Goal: Find specific page/section: Find specific page/section

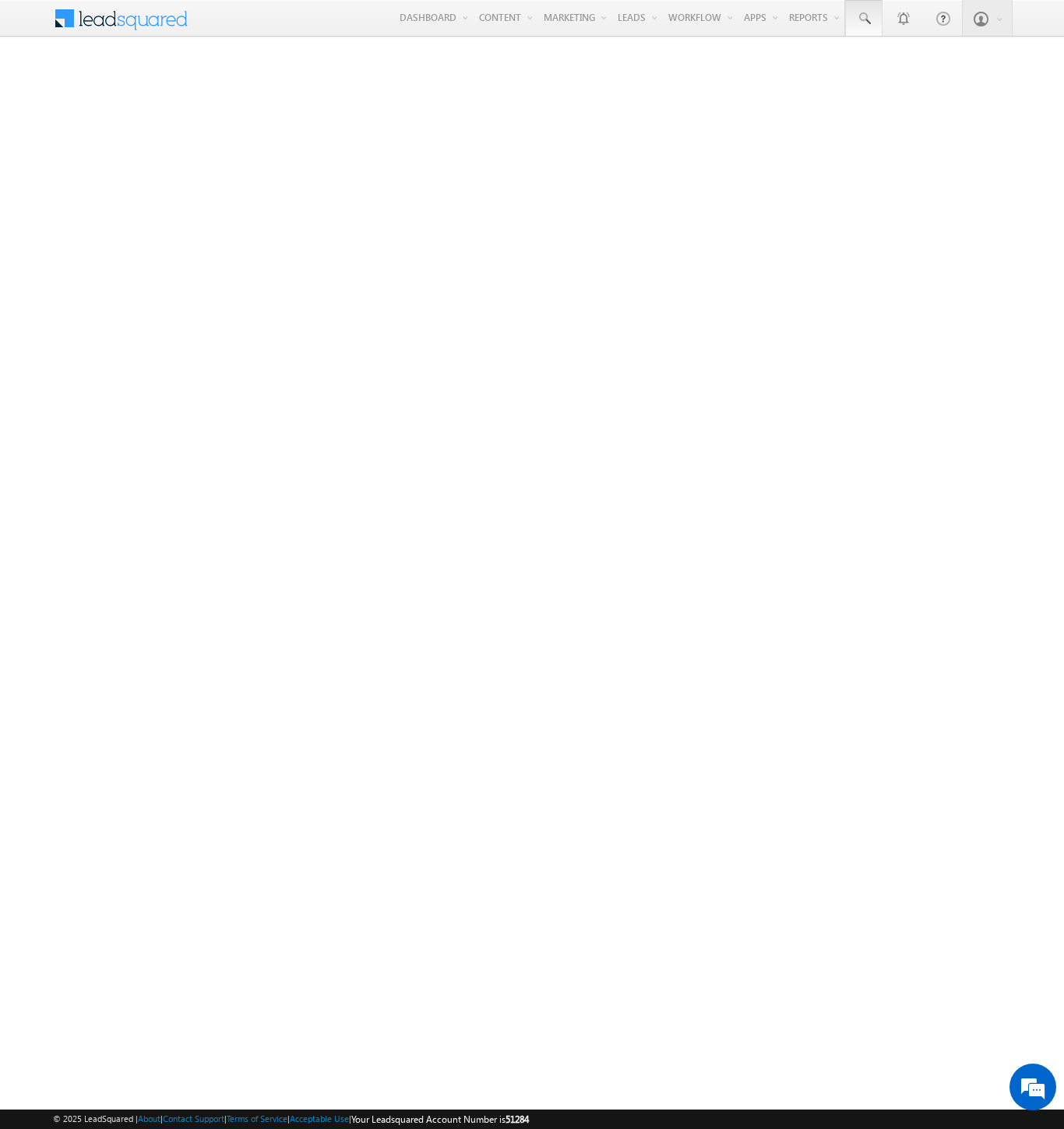
click at [863, 19] on span at bounding box center [864, 18] width 16 height 16
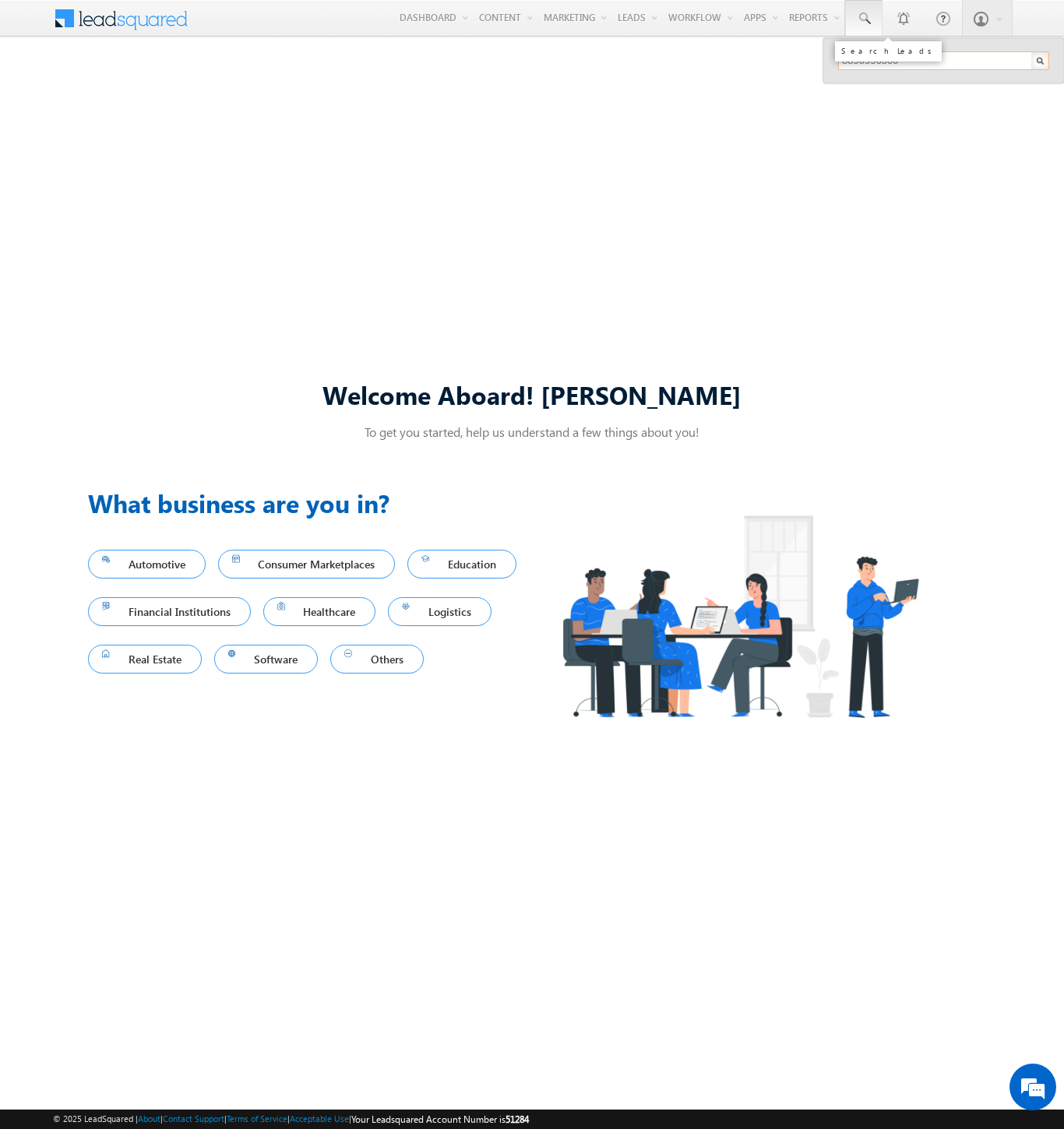
type input "8890996560"
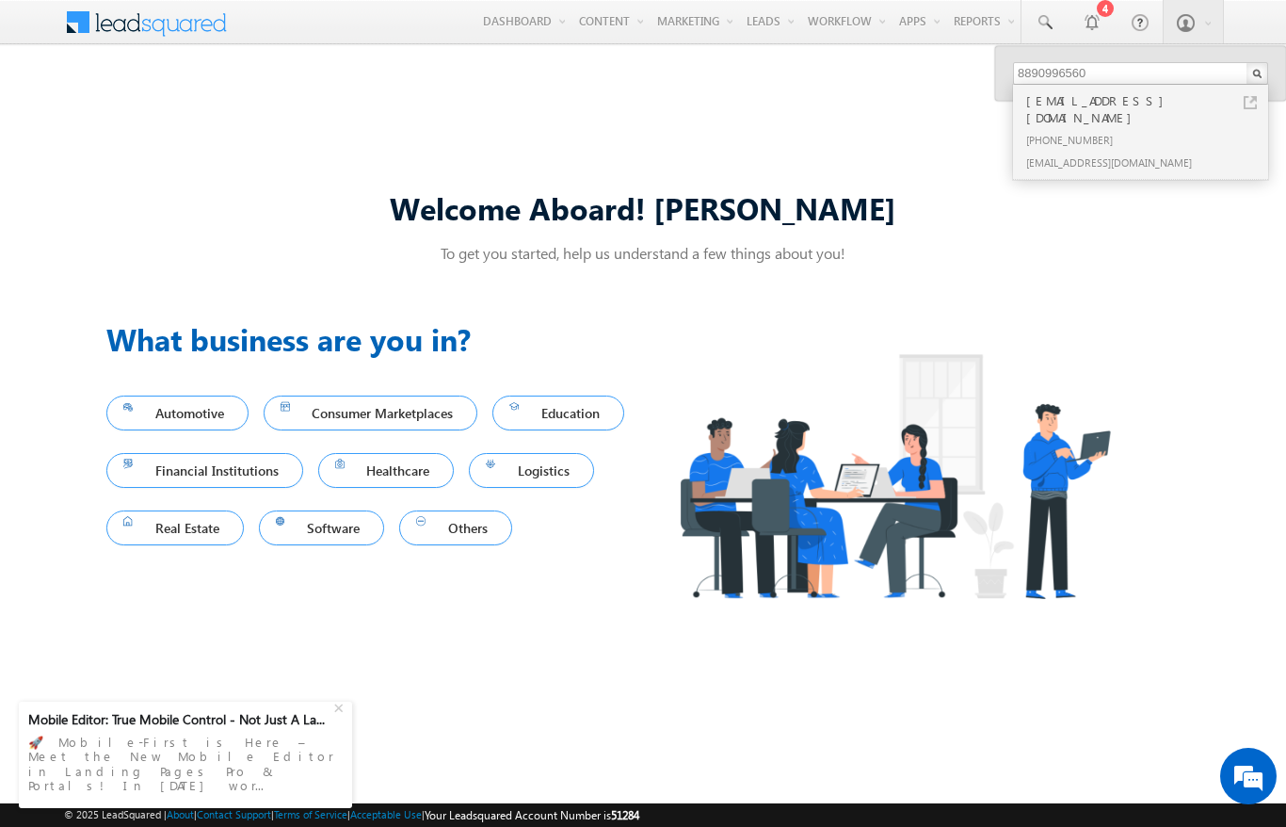
click at [141, 45] on span at bounding box center [150, 23] width 172 height 46
click at [165, 38] on span at bounding box center [150, 23] width 172 height 46
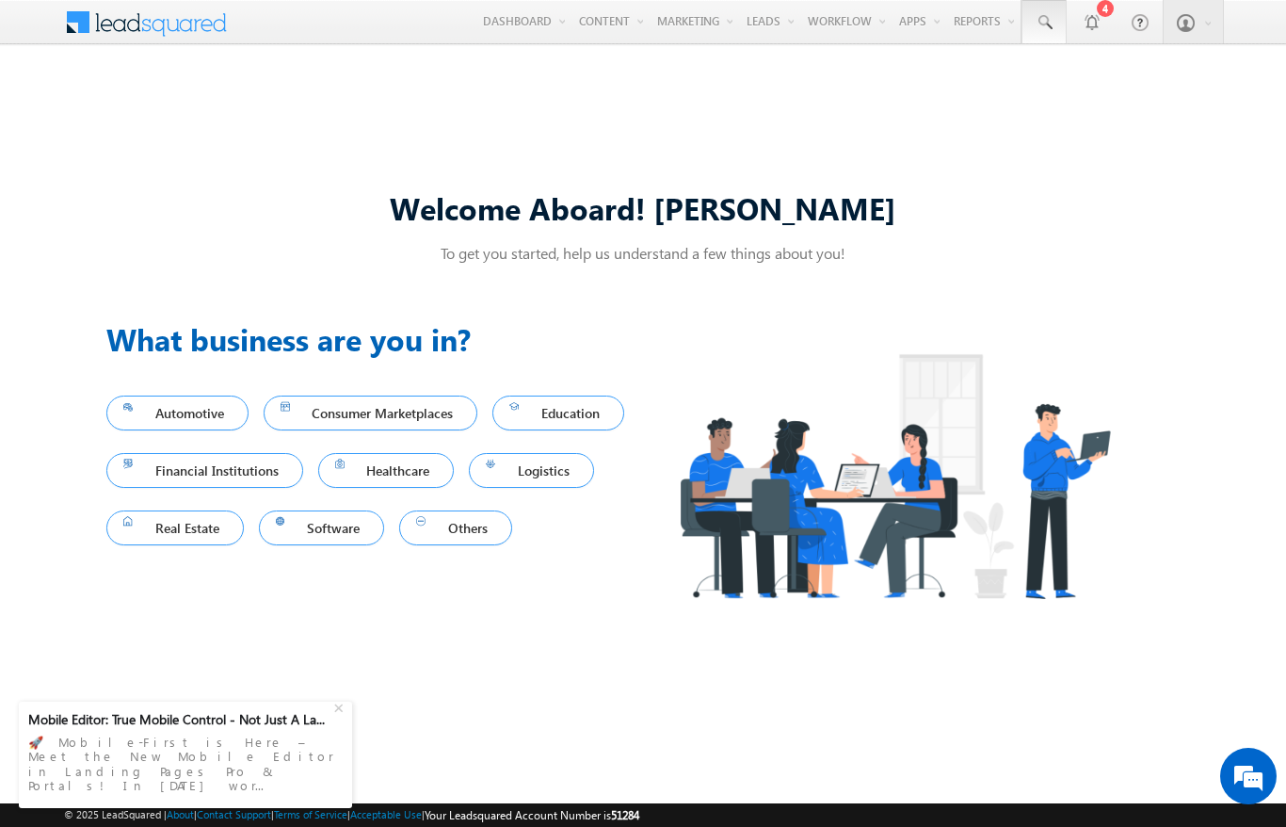
click at [1043, 23] on span at bounding box center [1044, 22] width 19 height 19
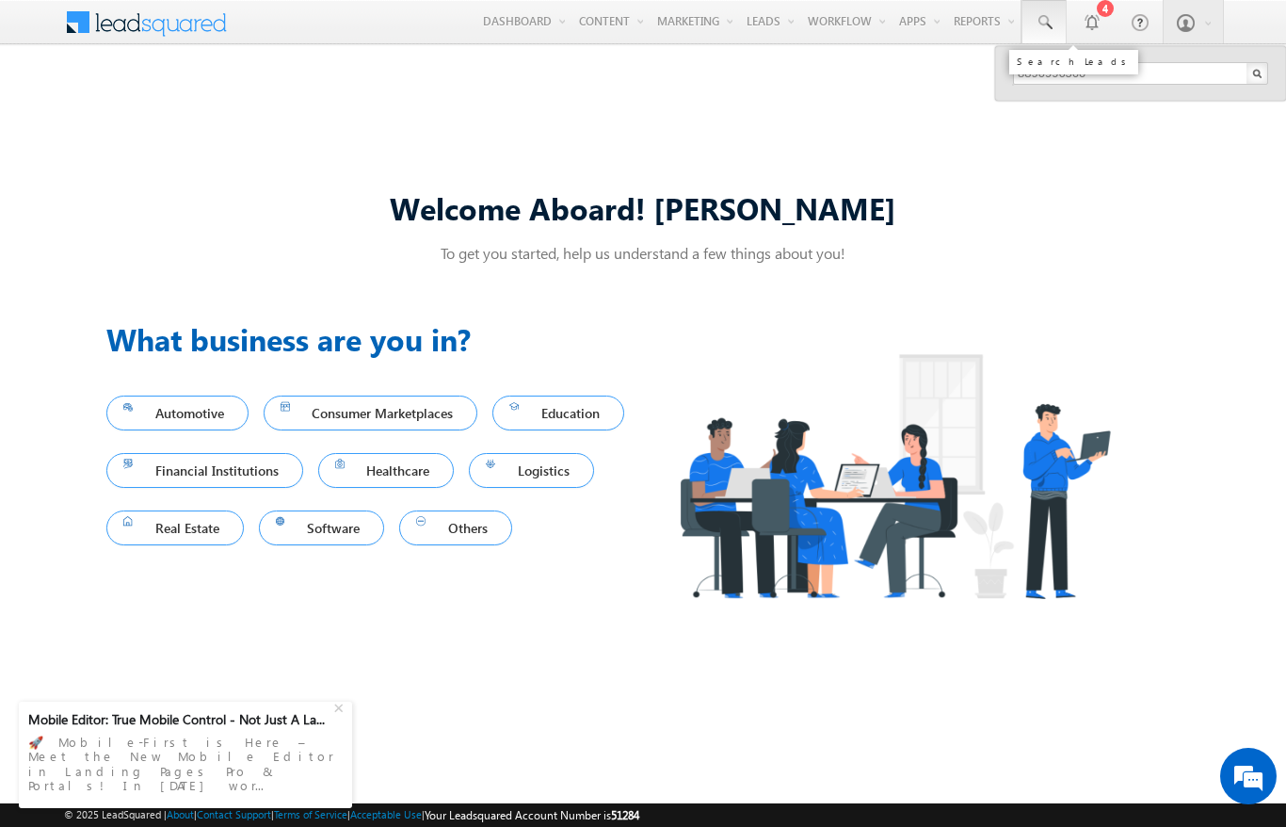
type input "8890996560"
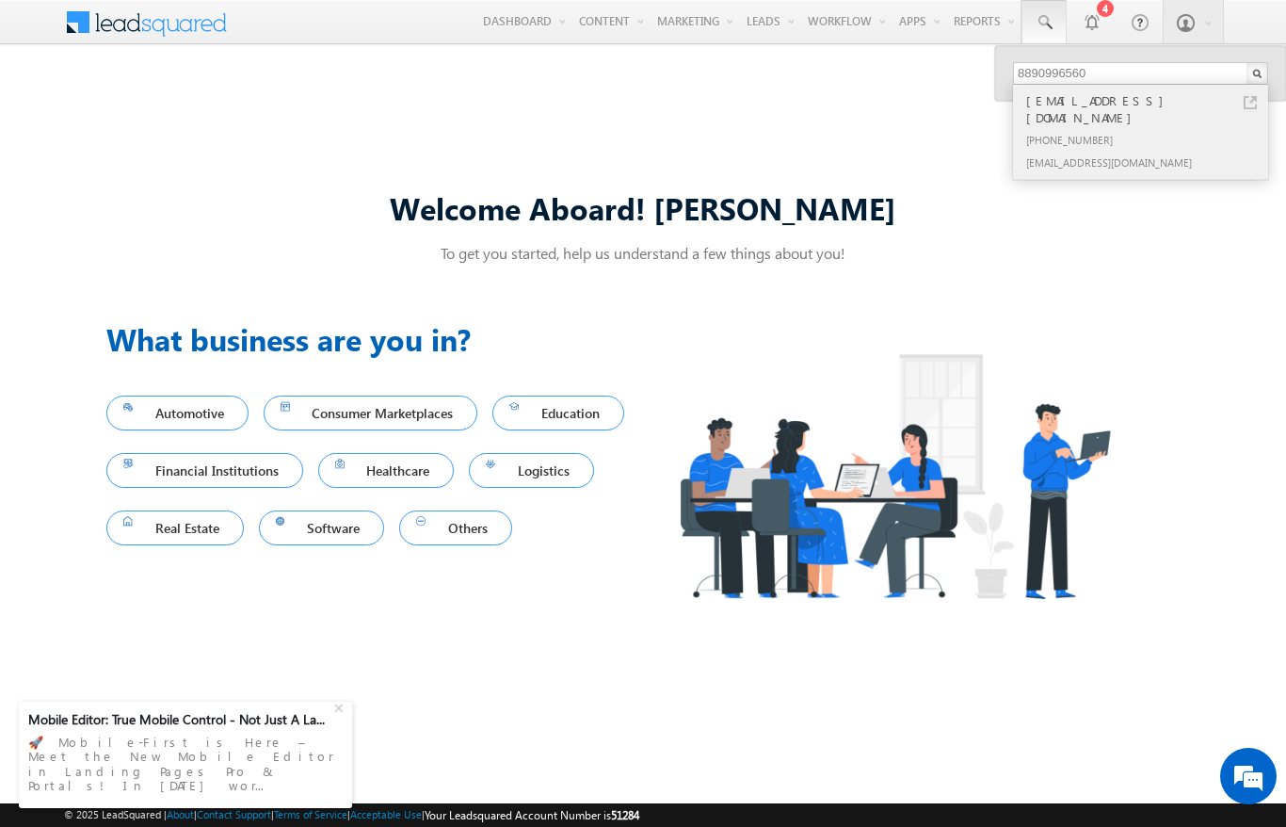
click at [1149, 128] on div "[PHONE_NUMBER]" at bounding box center [1148, 139] width 252 height 23
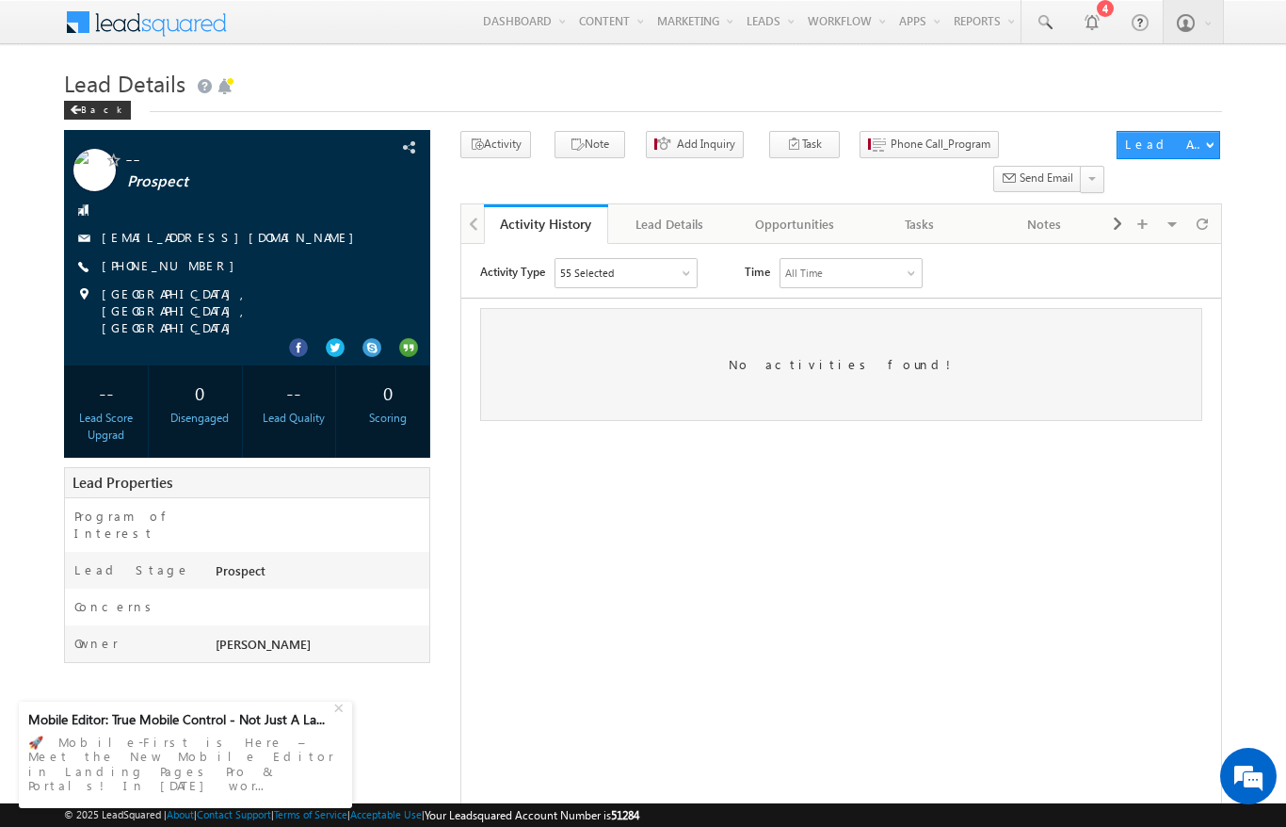
click at [125, 12] on span at bounding box center [158, 20] width 137 height 33
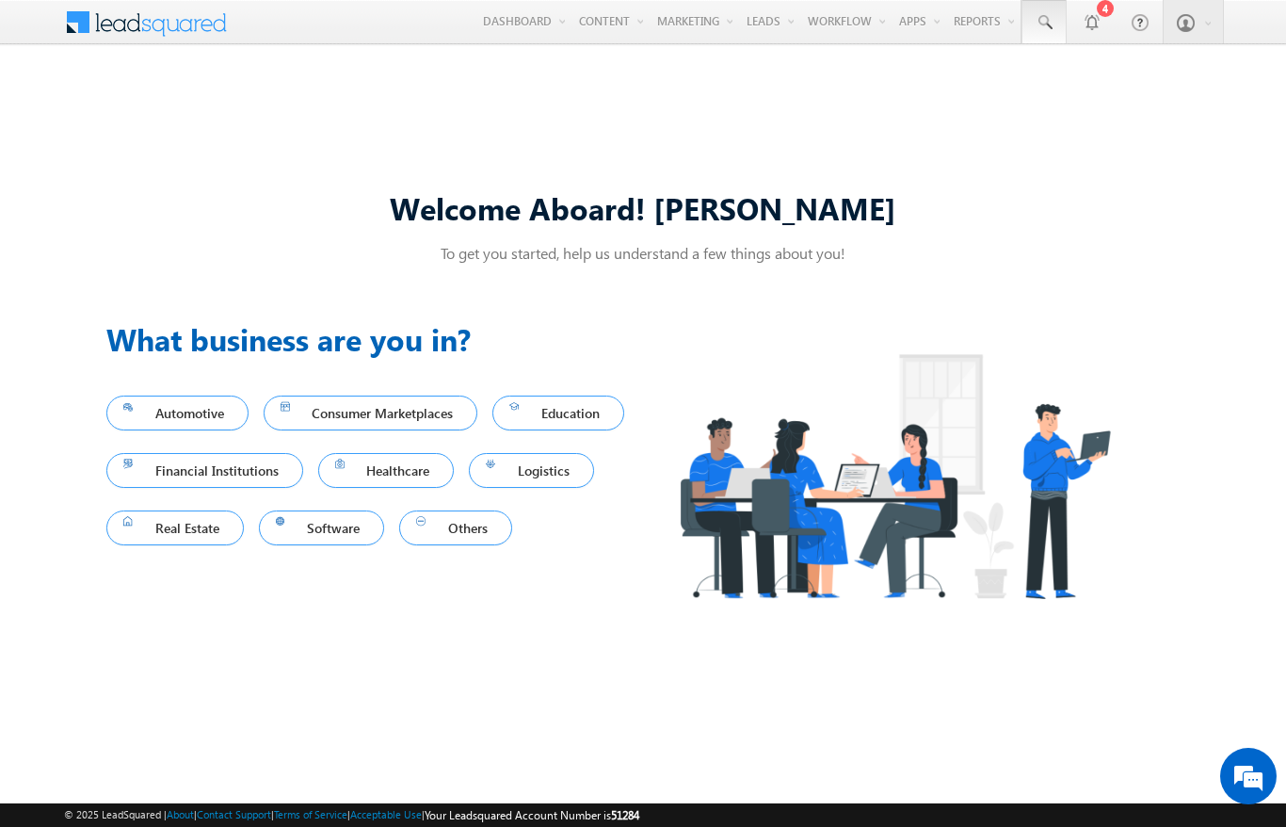
click at [1043, 23] on span at bounding box center [1044, 22] width 19 height 19
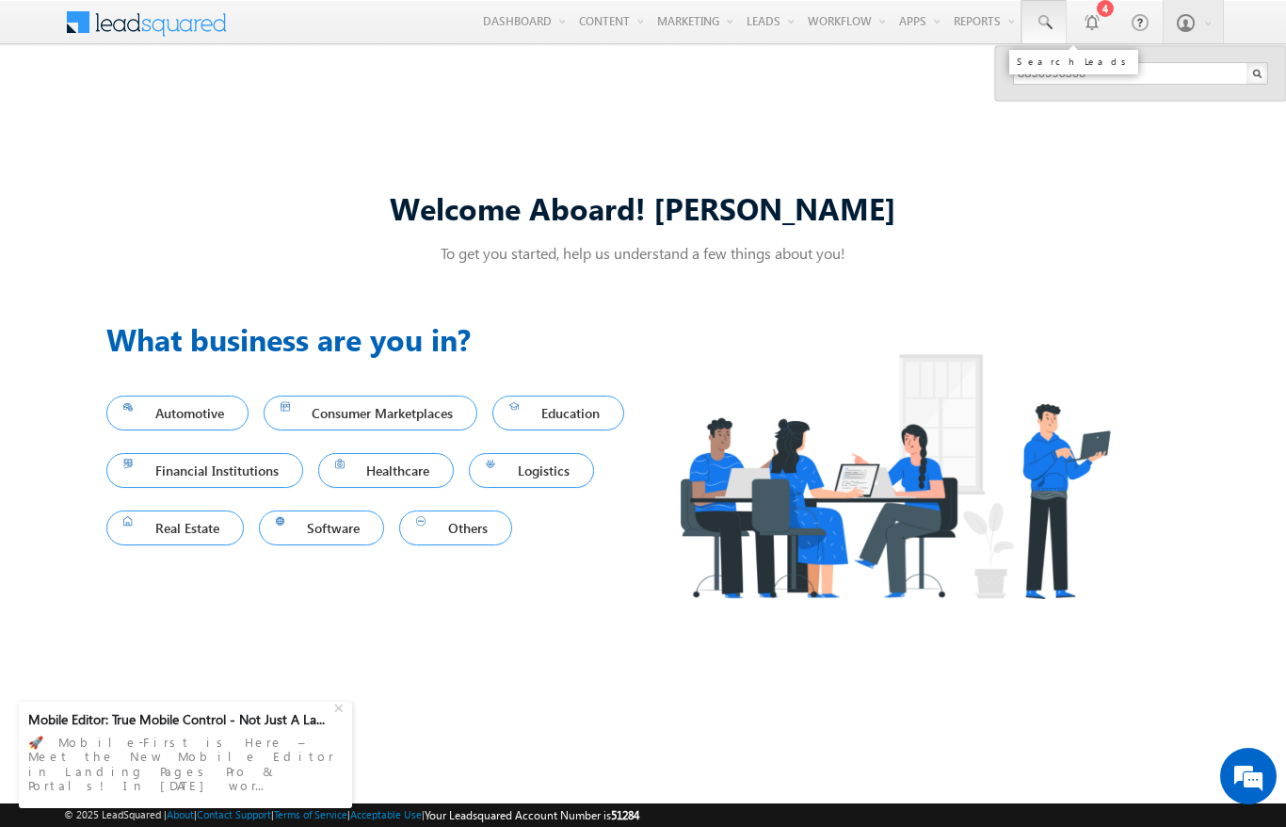
type input "8890996560"
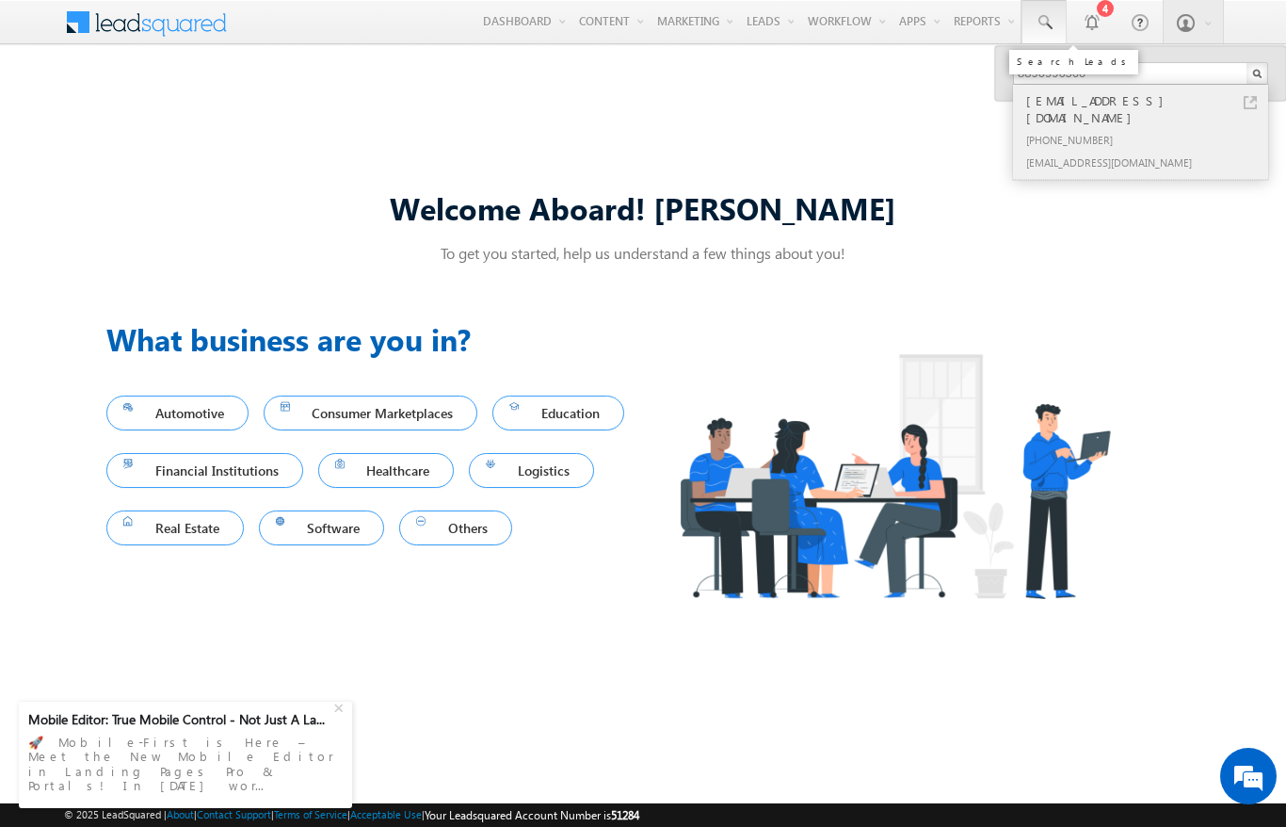
click at [1149, 128] on div "[PHONE_NUMBER]" at bounding box center [1148, 139] width 252 height 23
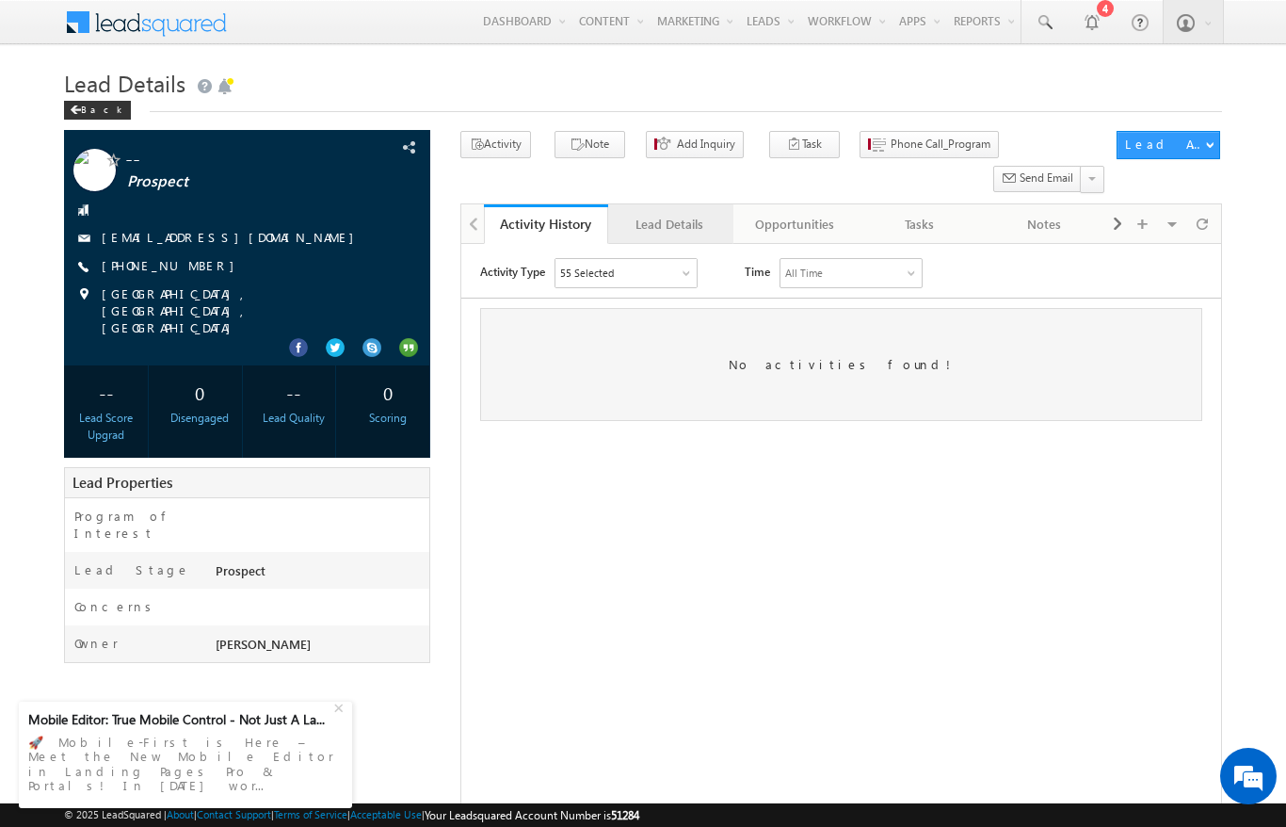
click at [669, 213] on div "Lead Details" at bounding box center [669, 224] width 92 height 23
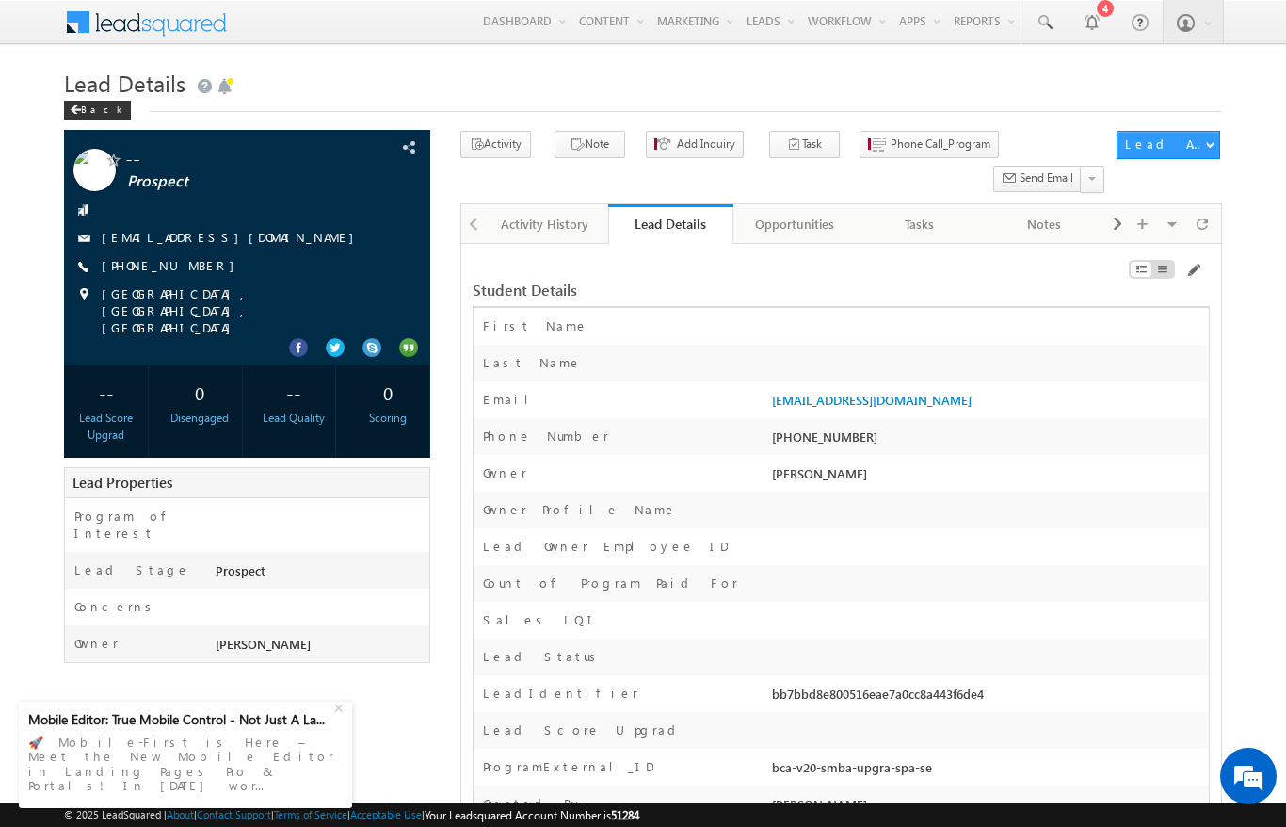
click at [123, 27] on span at bounding box center [158, 20] width 137 height 33
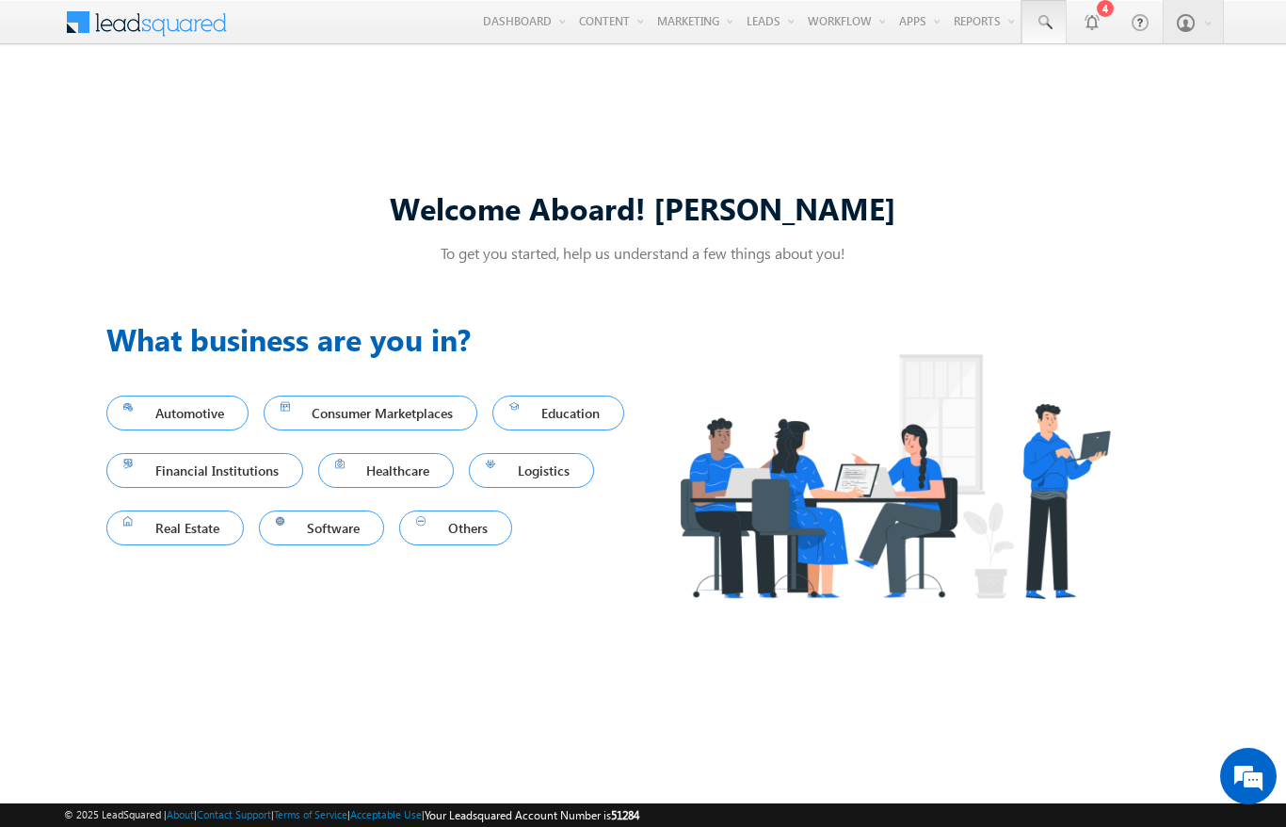
click at [1043, 23] on span at bounding box center [1044, 22] width 19 height 19
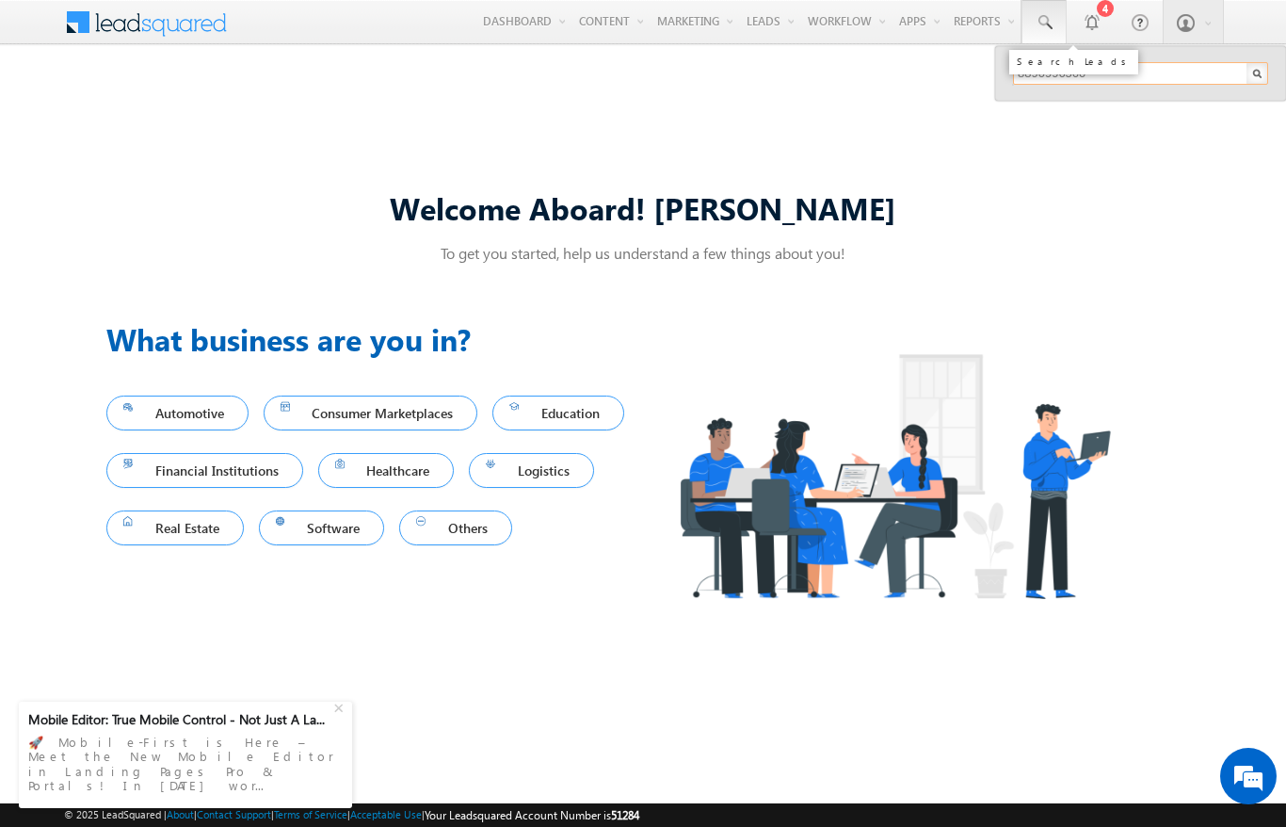
type input "8890996560"
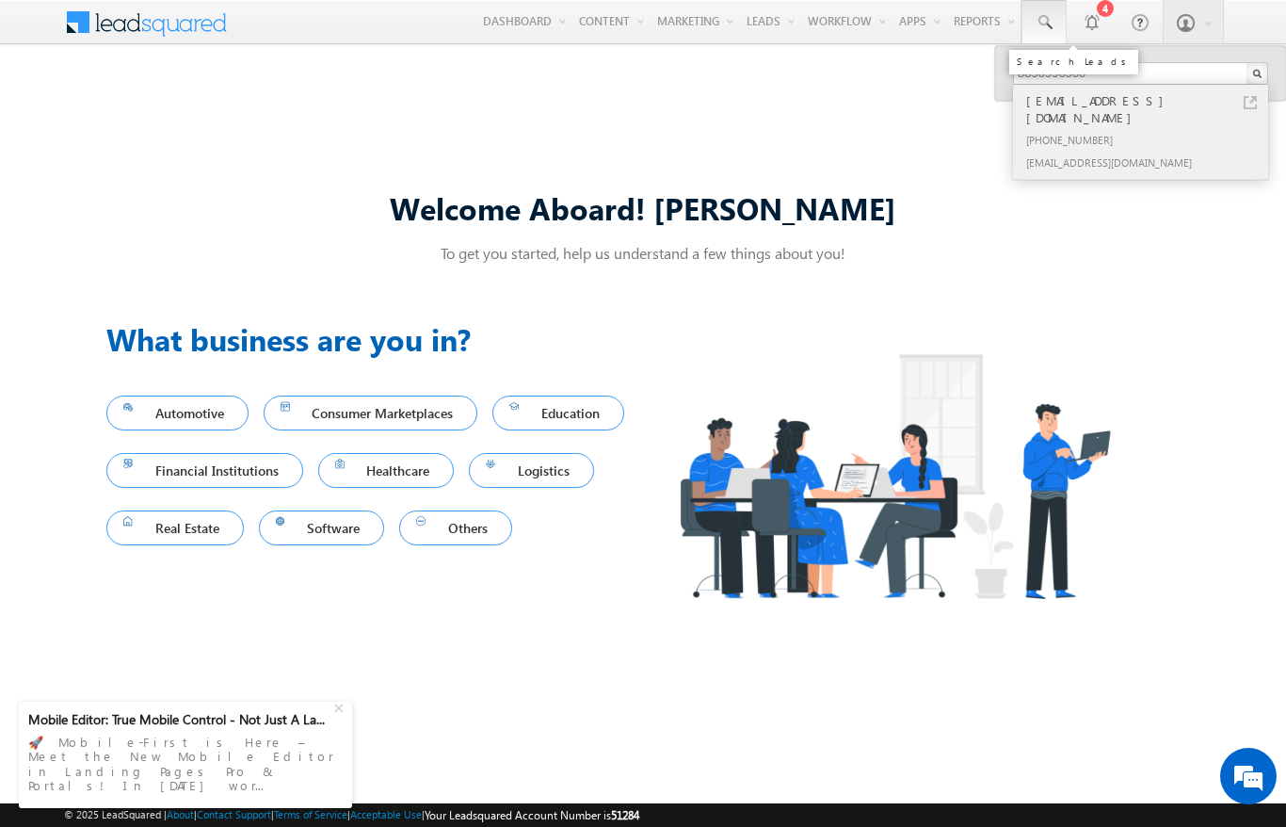
click at [1149, 128] on div "[PHONE_NUMBER]" at bounding box center [1148, 139] width 252 height 23
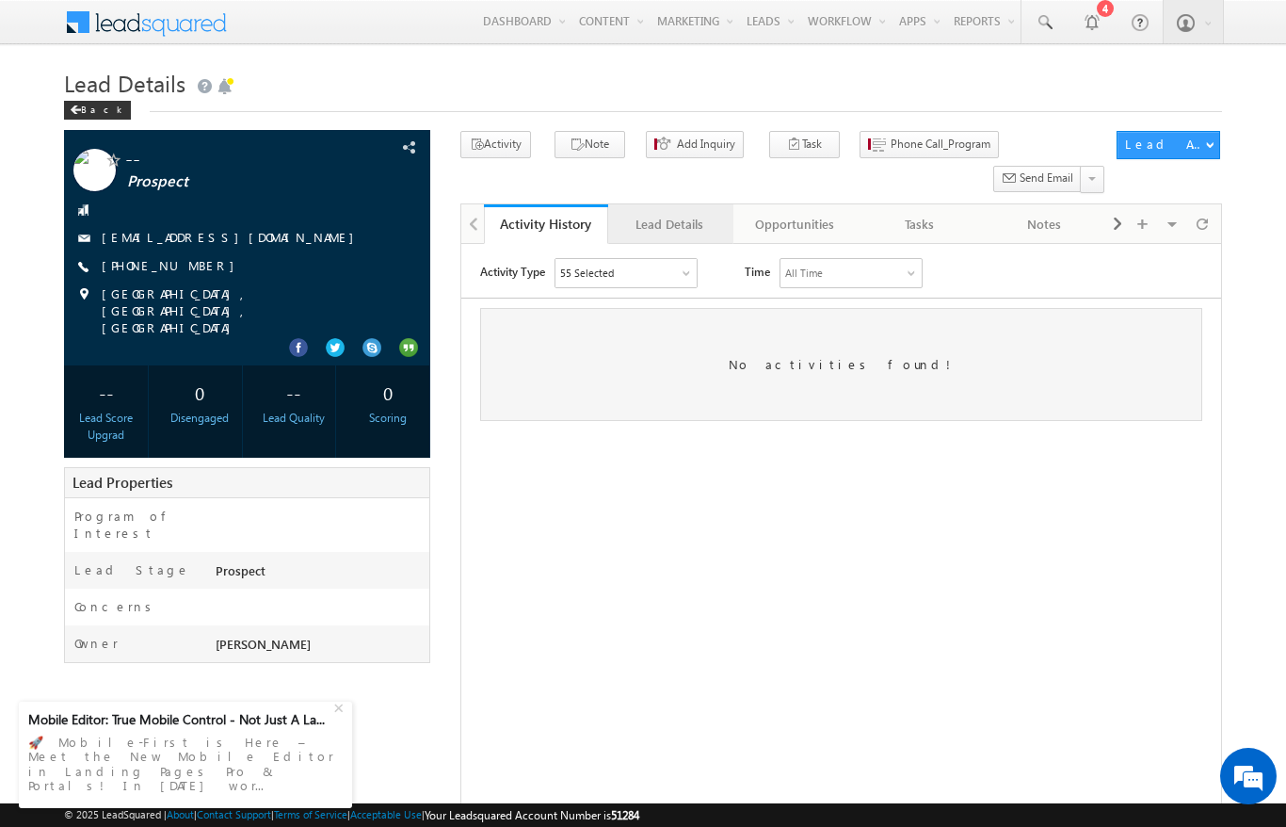
click at [669, 213] on div "Lead Details" at bounding box center [669, 224] width 92 height 23
